Goal: Answer question/provide support

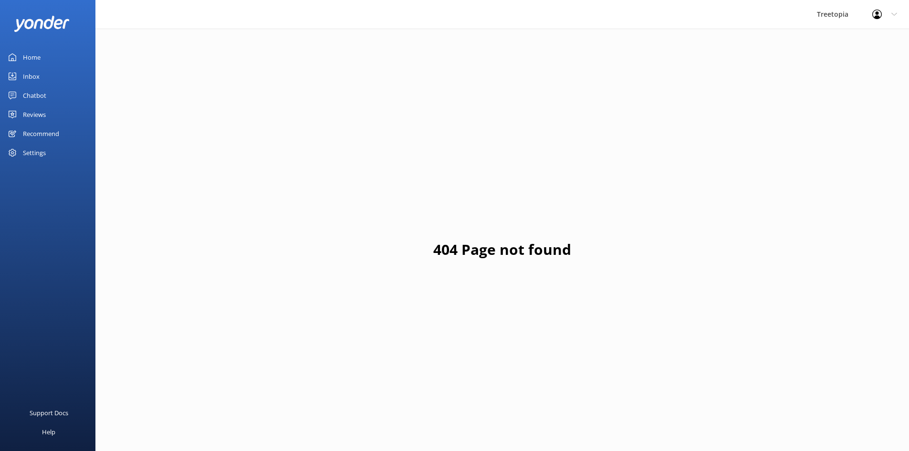
click at [31, 71] on div "Inbox" at bounding box center [31, 76] width 17 height 19
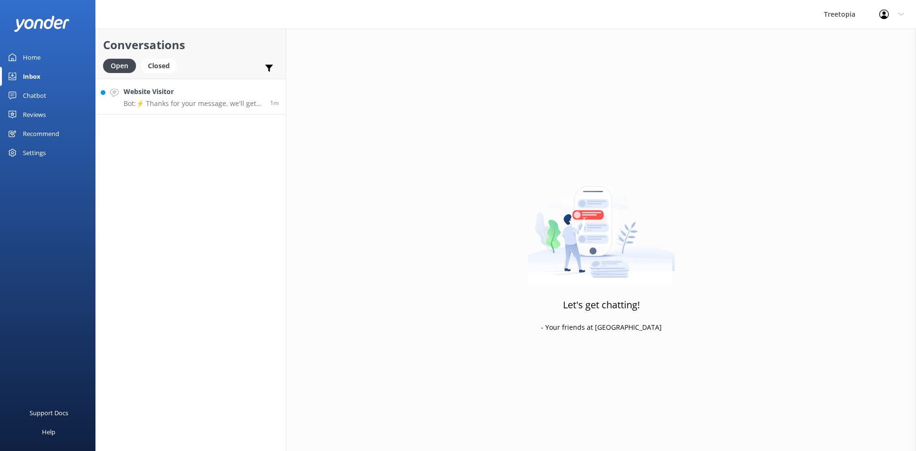
click at [161, 105] on p "Bot: ⚡ Thanks for your message, we'll get back to you as soon as we can. You're…" at bounding box center [193, 103] width 139 height 9
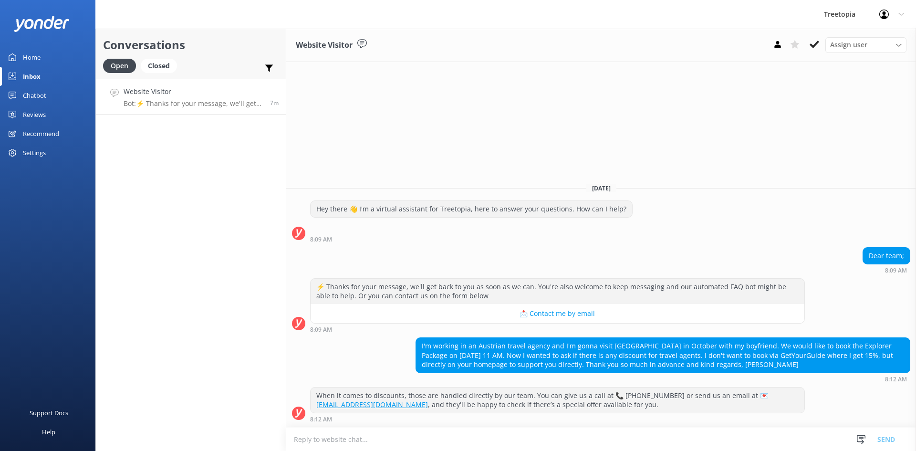
click at [223, 106] on p "Bot: ⚡ Thanks for your message, we'll get back to you as soon as we can. You're…" at bounding box center [193, 103] width 139 height 9
